Goal: Information Seeking & Learning: Find specific fact

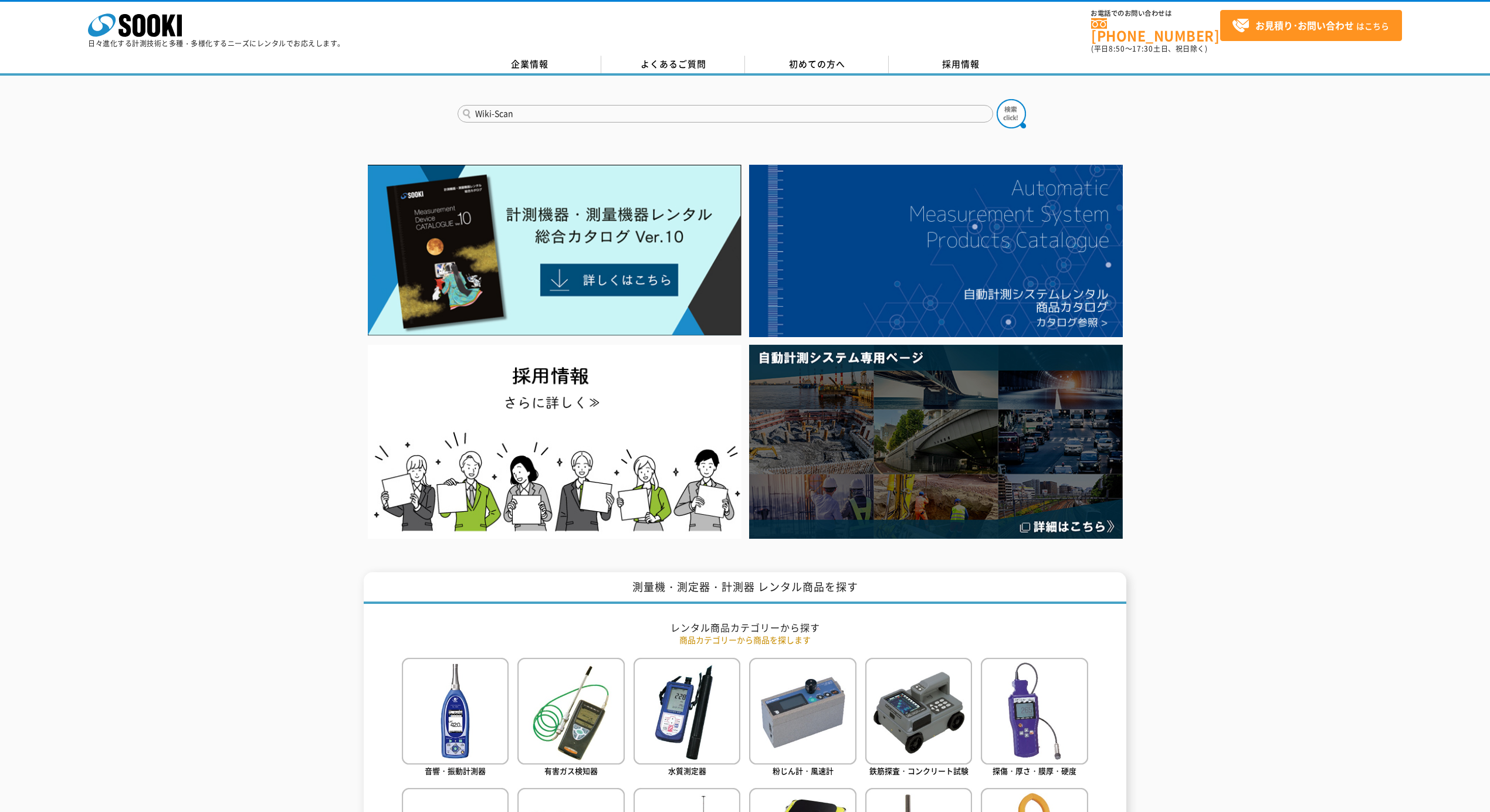
type input "Wiki-Scan"
click at [997, 99] on button at bounding box center [1011, 113] width 29 height 29
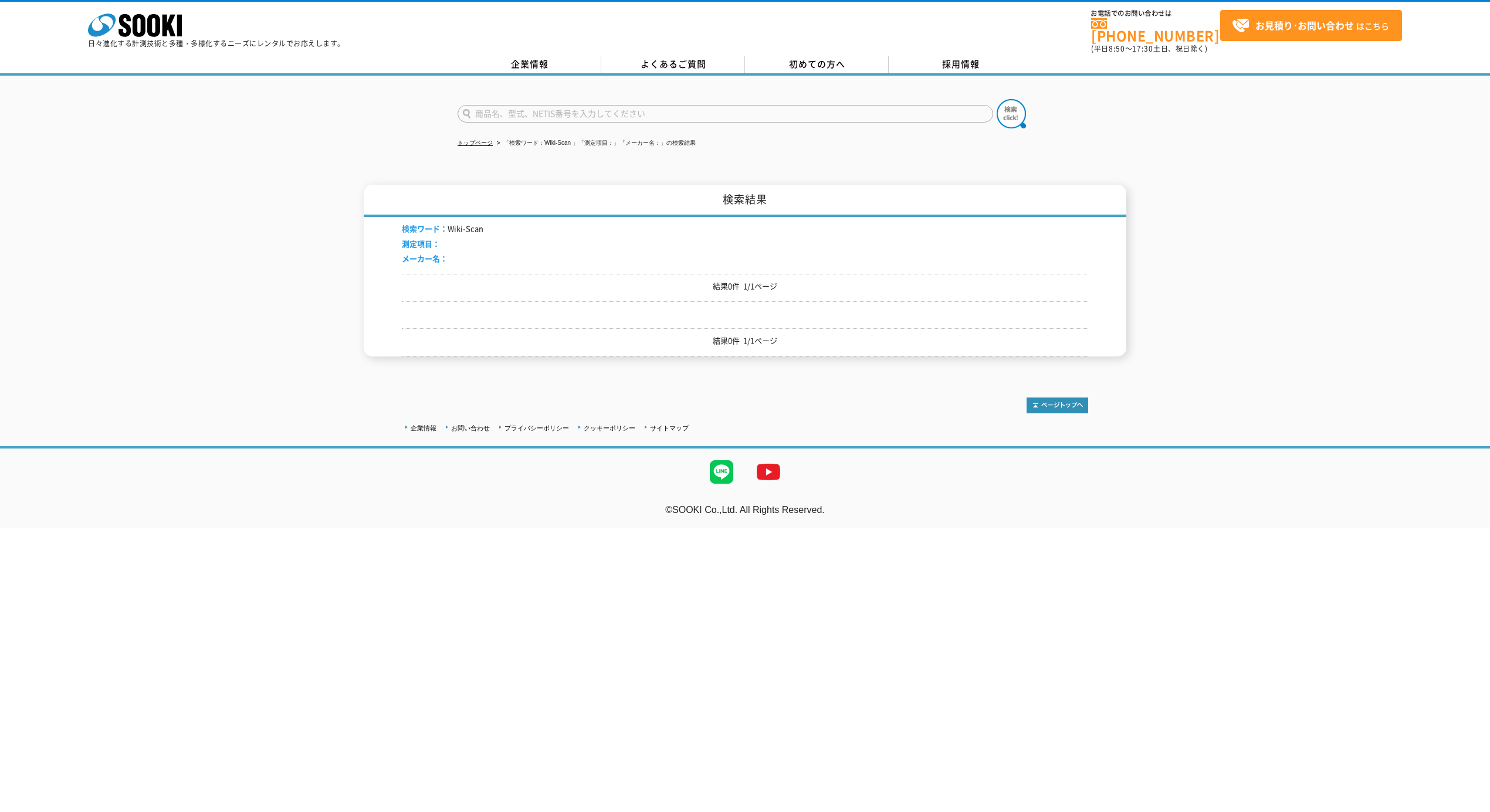
click at [555, 108] on input "text" at bounding box center [725, 113] width 536 height 17
type input "商品名、型式、NETIS番号を入力してください"
drag, startPoint x: 446, startPoint y: 224, endPoint x: 516, endPoint y: 226, distance: 70.0
click at [516, 226] on div "検索ワード： Wiki-Scan 測定項目： メーカー名：" at bounding box center [745, 245] width 686 height 57
copy li "Wiki-Scan"
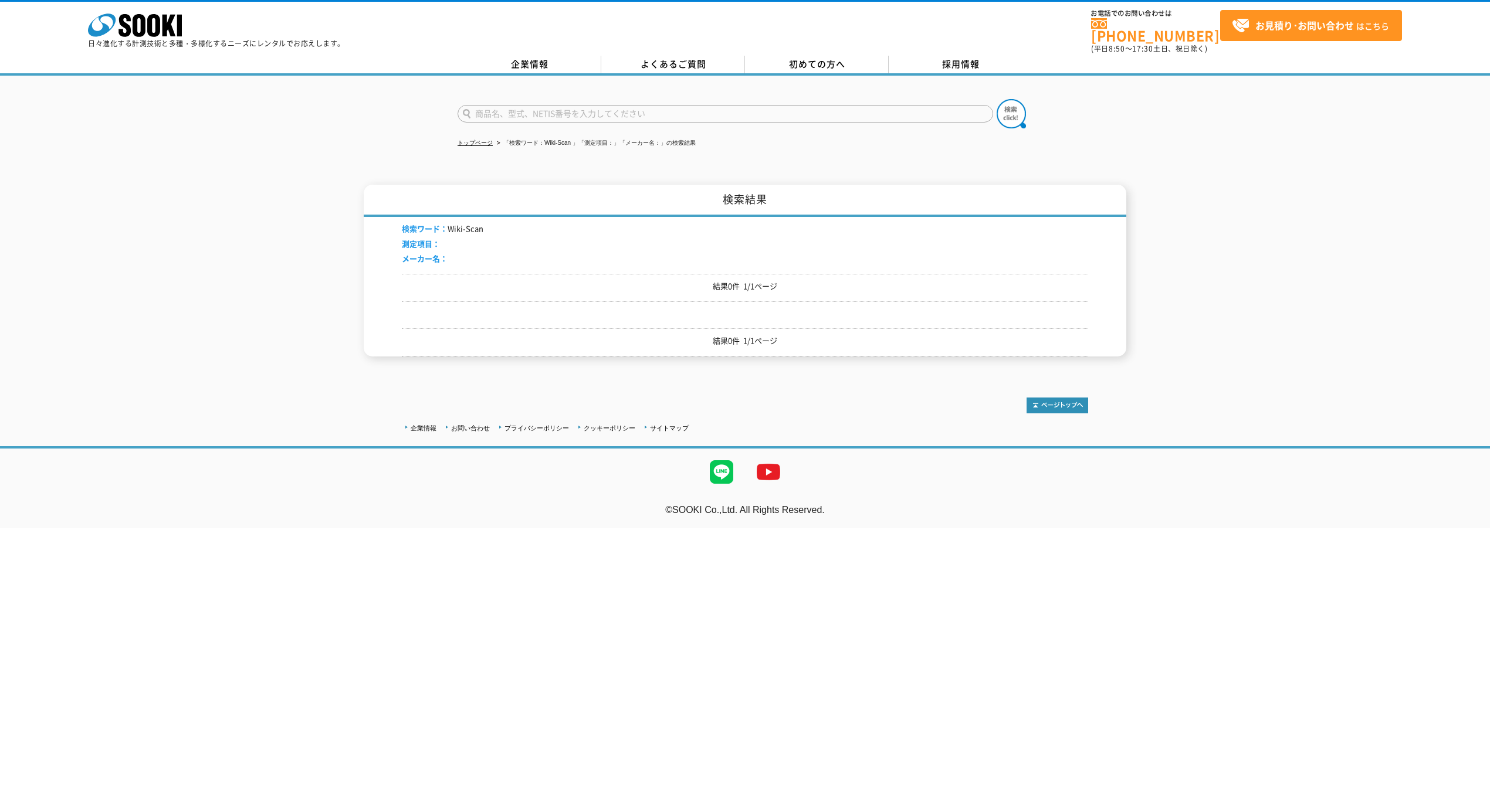
click at [586, 110] on input "text" at bounding box center [725, 113] width 536 height 17
type input "Wi"
click at [1017, 118] on img at bounding box center [1011, 113] width 29 height 29
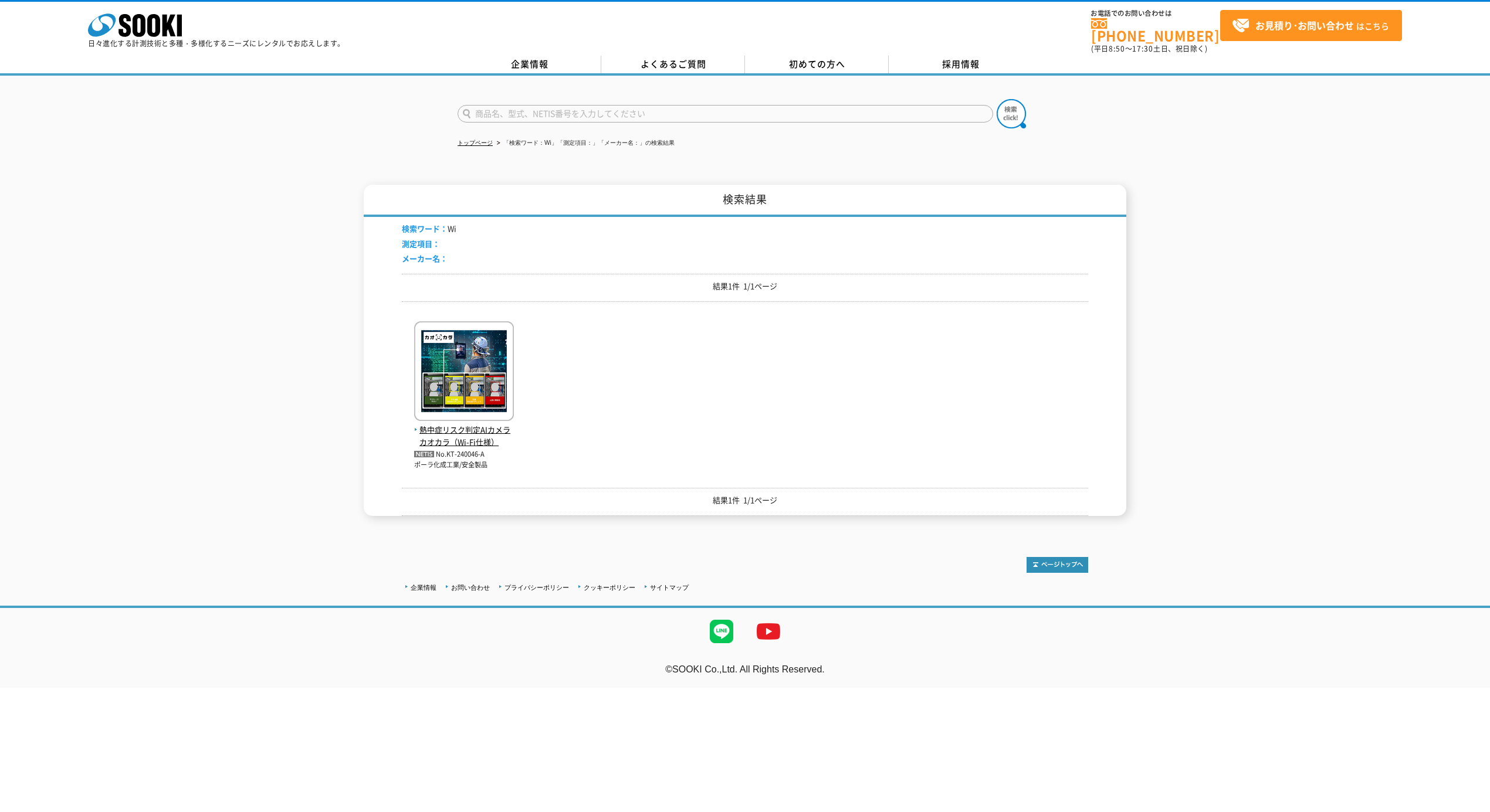
click at [606, 590] on div "企業情報 お問い合わせ プライバシーポリシー クッキーポリシー サイトマップ" at bounding box center [745, 593] width 1490 height 29
